Goal: Information Seeking & Learning: Learn about a topic

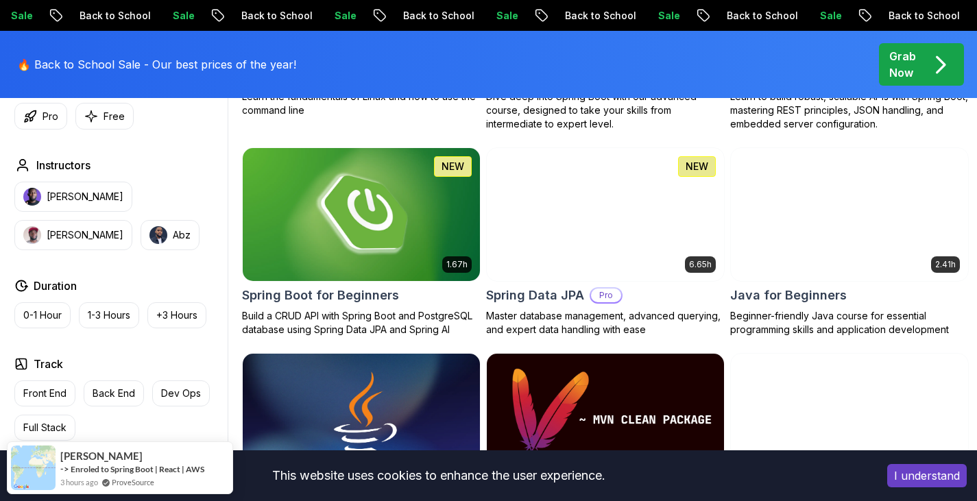
scroll to position [617, 0]
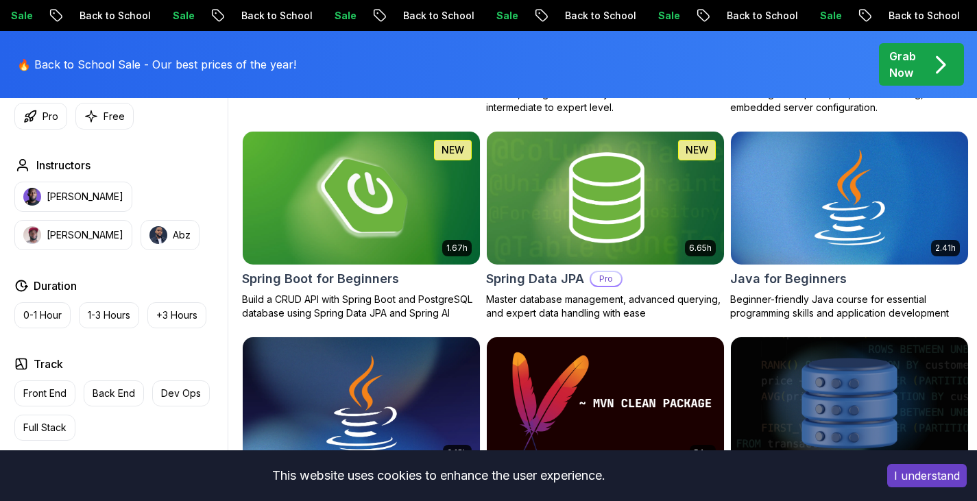
click at [309, 278] on h2 "Spring Boot for Beginners" at bounding box center [320, 278] width 157 height 19
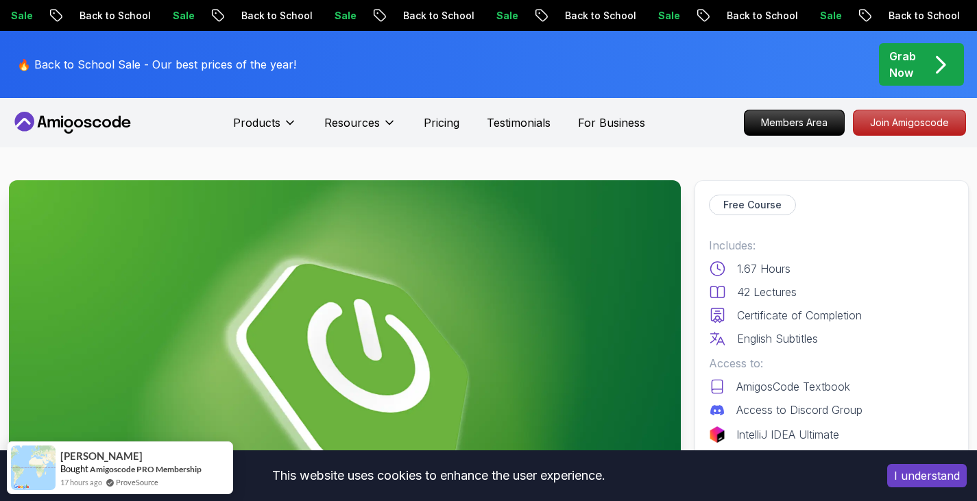
click at [82, 121] on icon at bounding box center [78, 123] width 9 height 8
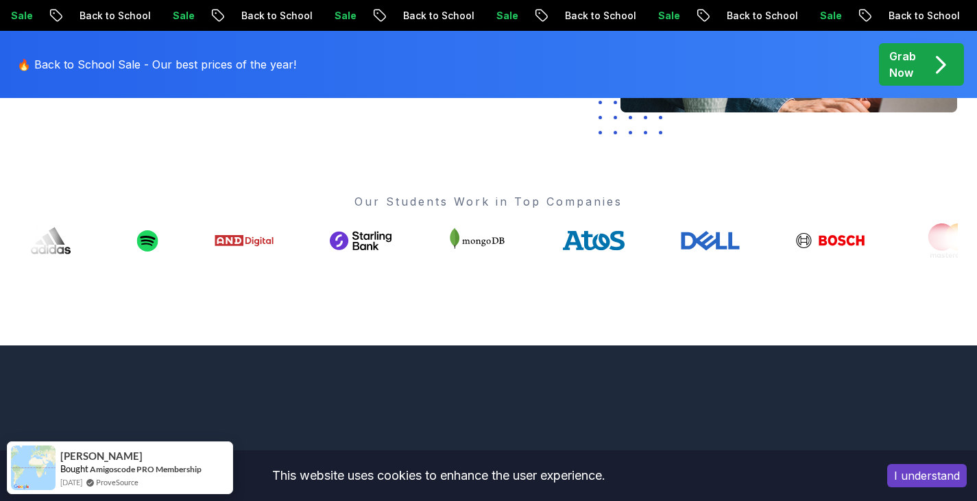
scroll to position [480, 0]
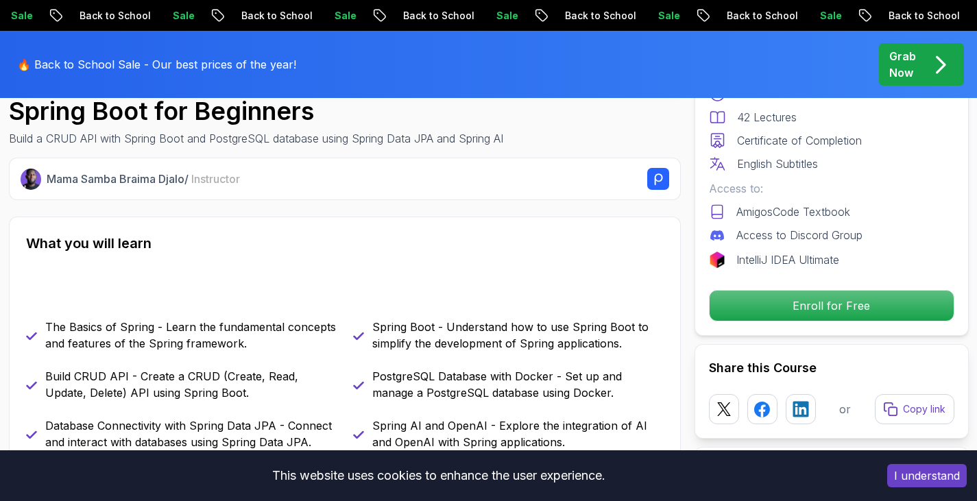
scroll to position [10, 0]
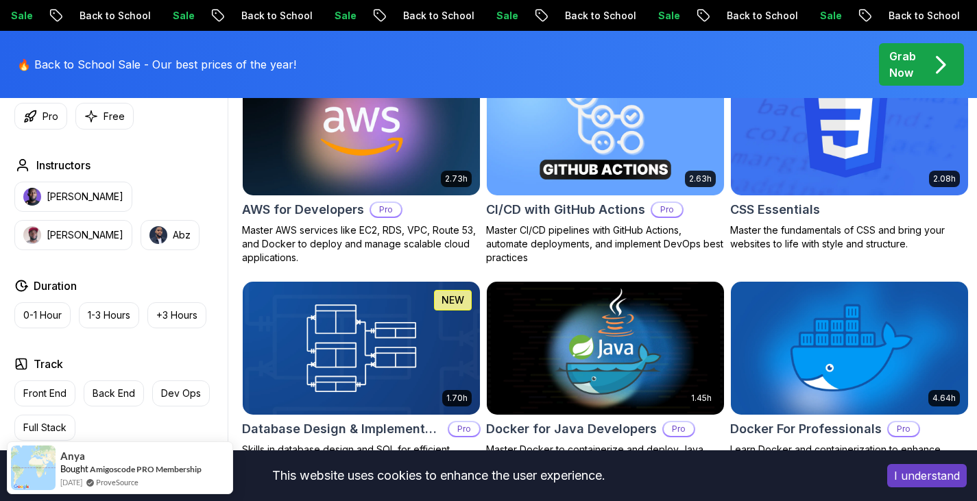
scroll to position [1234, 0]
